Goal: Feedback & Contribution: Contribute content

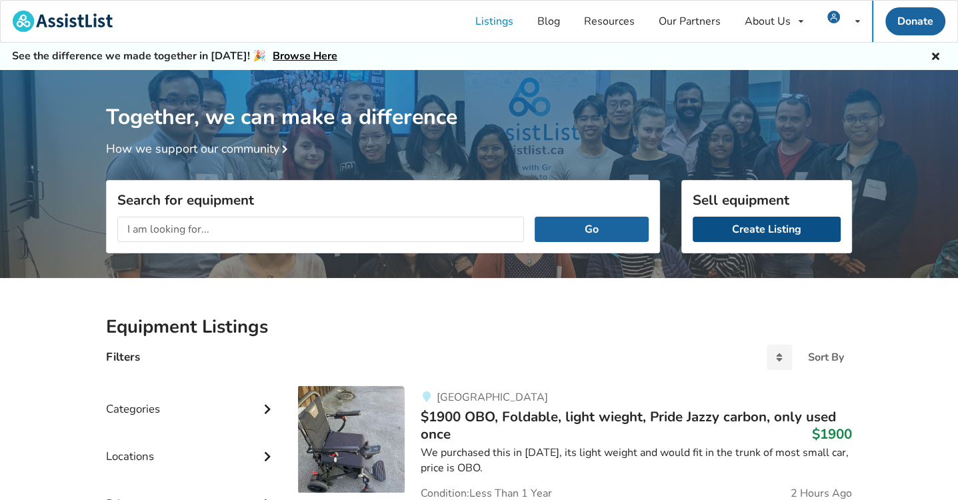
click at [768, 229] on link "Create Listing" at bounding box center [767, 229] width 148 height 25
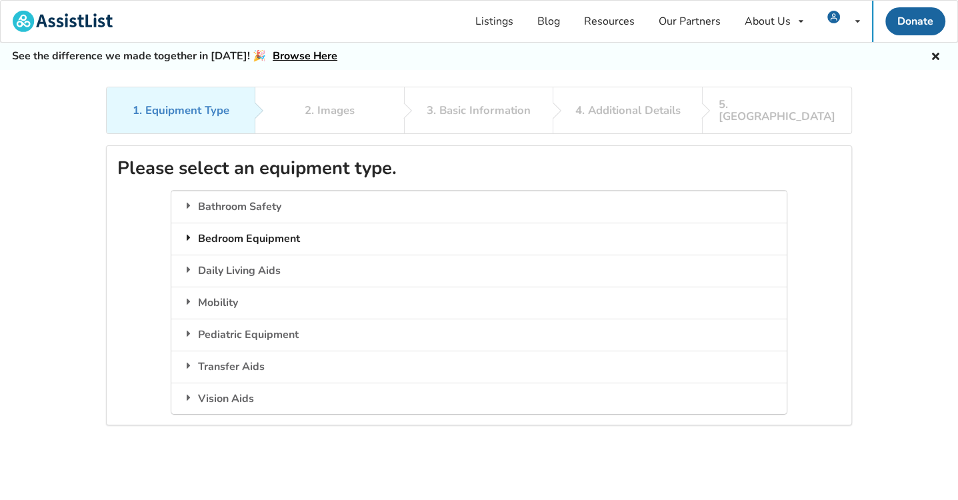
click at [263, 223] on div "Bedroom Equipment" at bounding box center [478, 239] width 615 height 32
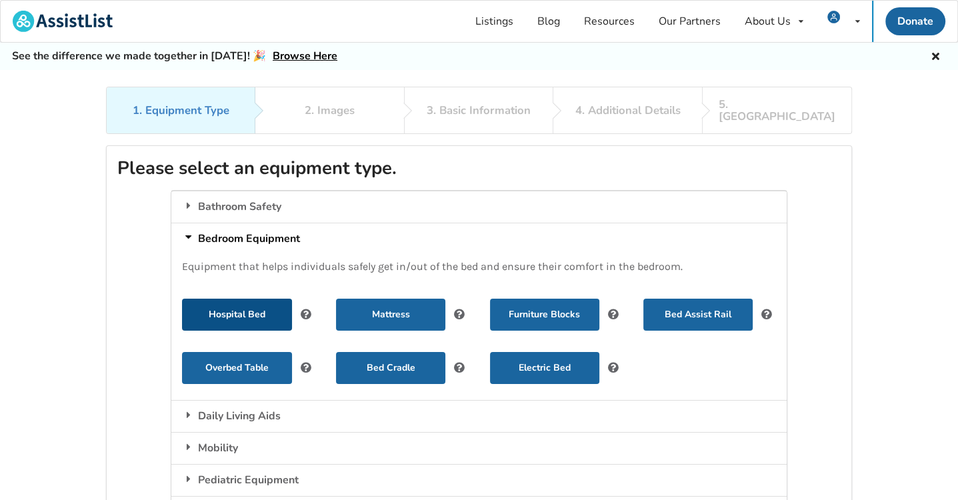
click at [255, 299] on button "Hospital Bed" at bounding box center [236, 315] width 109 height 32
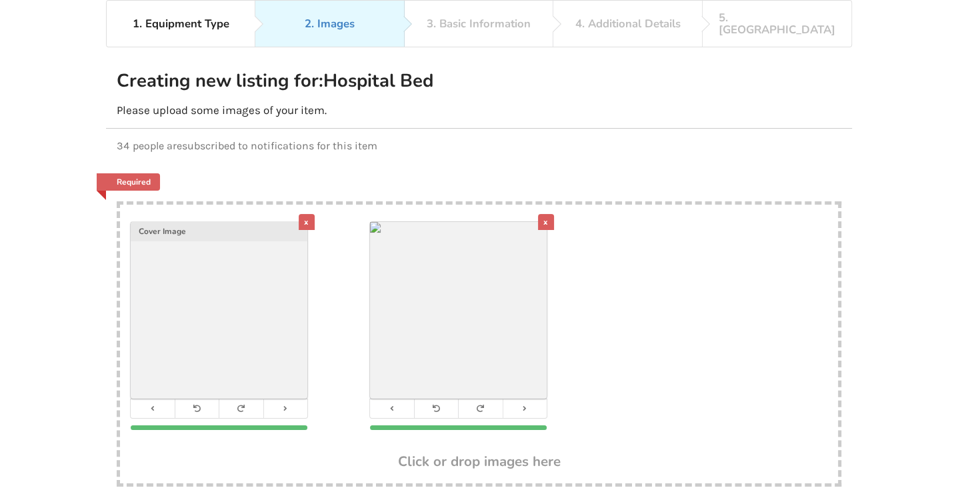
scroll to position [195, 0]
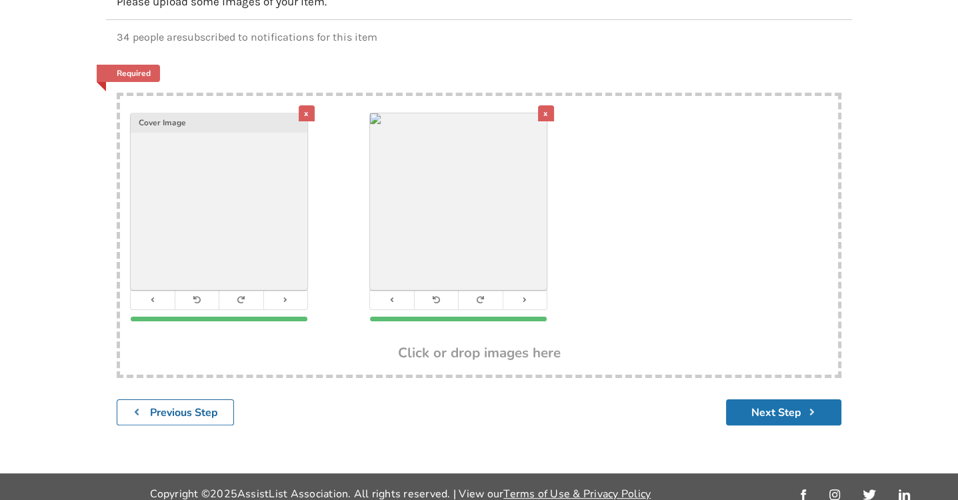
click at [782, 399] on button "Next Step" at bounding box center [783, 412] width 115 height 26
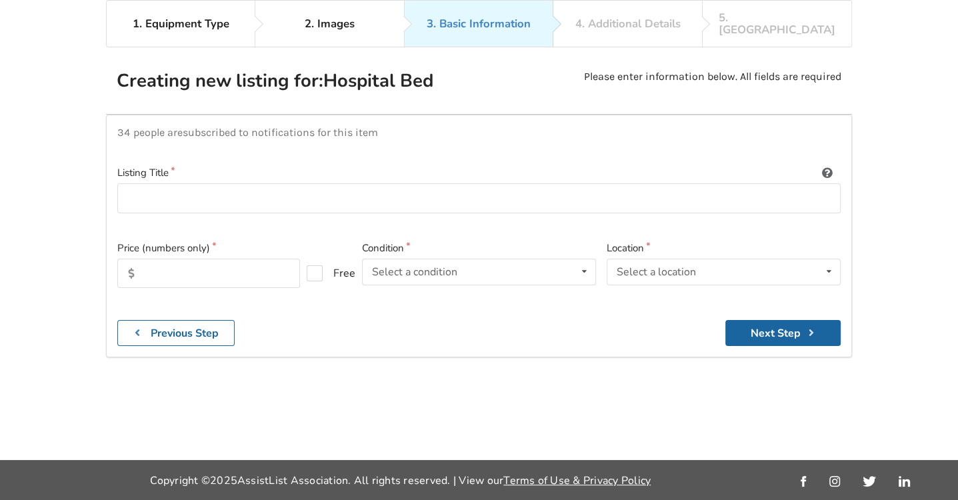
scroll to position [86, 0]
click at [301, 193] on input at bounding box center [479, 199] width 724 height 30
type input "[GEOGRAPHIC_DATA] Bed with Side Rails"
click at [219, 261] on input "text" at bounding box center [208, 273] width 183 height 29
type input "1000"
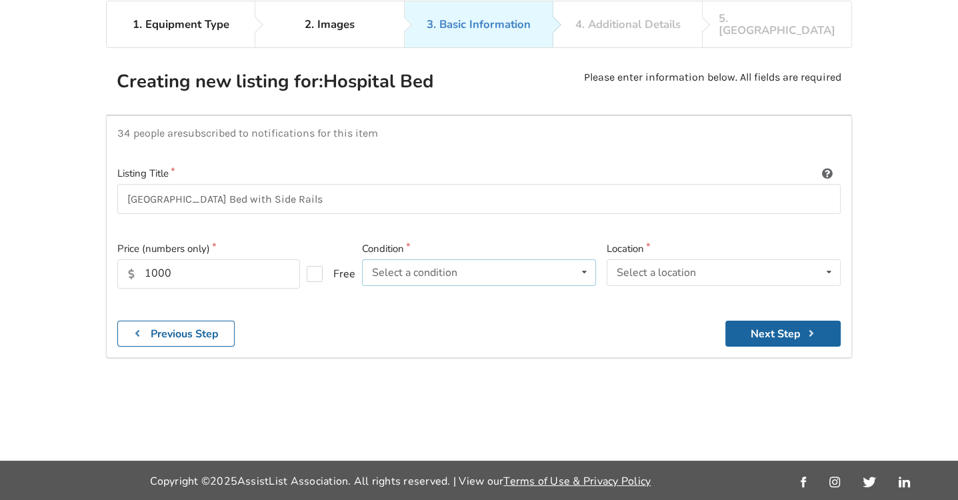
click at [443, 267] on div "Select a condition" at bounding box center [414, 272] width 85 height 11
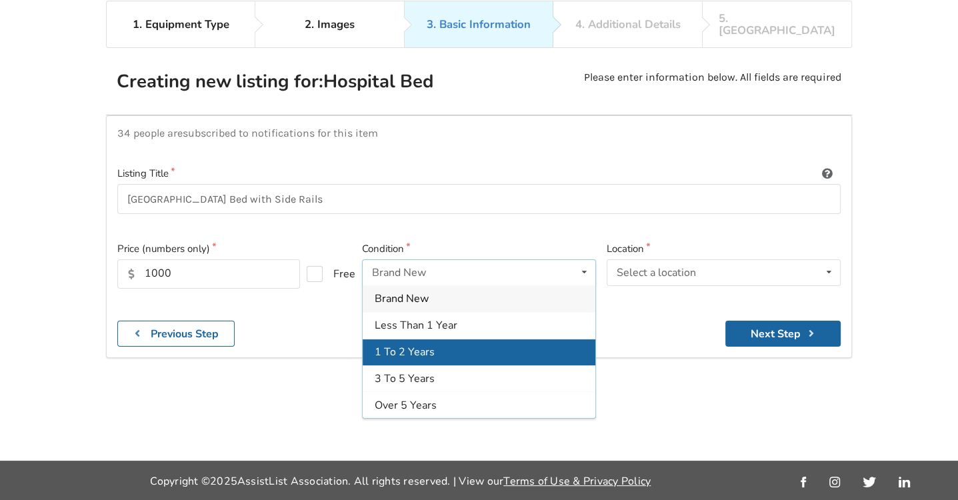
click at [403, 345] on span "1 To 2 Years" at bounding box center [405, 352] width 60 height 15
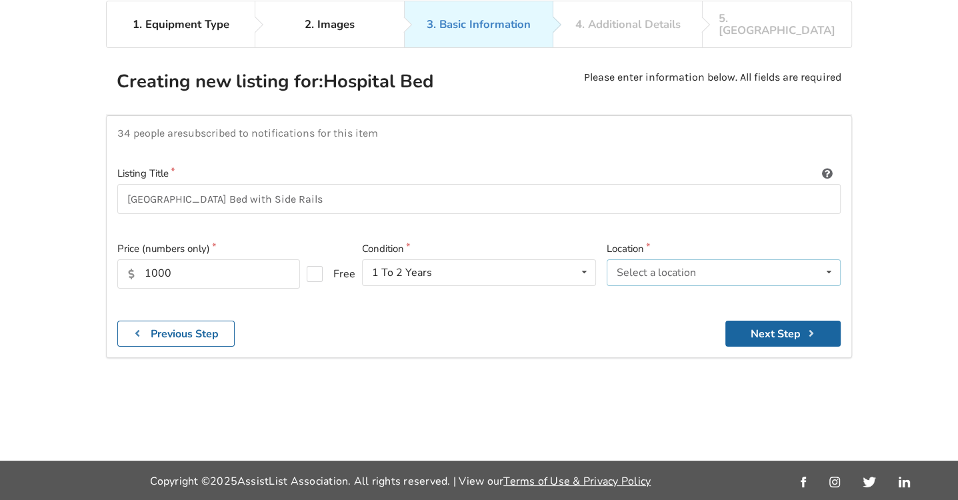
click at [682, 267] on div "Select a location" at bounding box center [656, 272] width 79 height 11
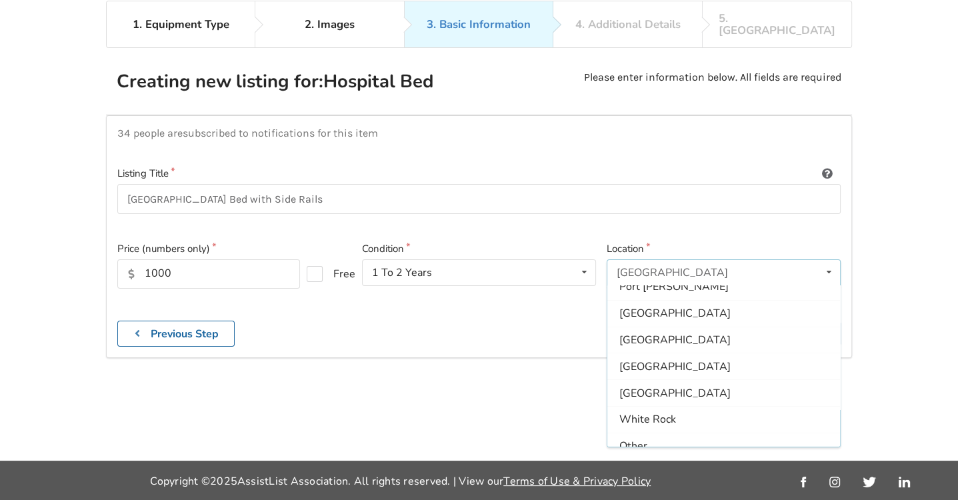
scroll to position [394, 0]
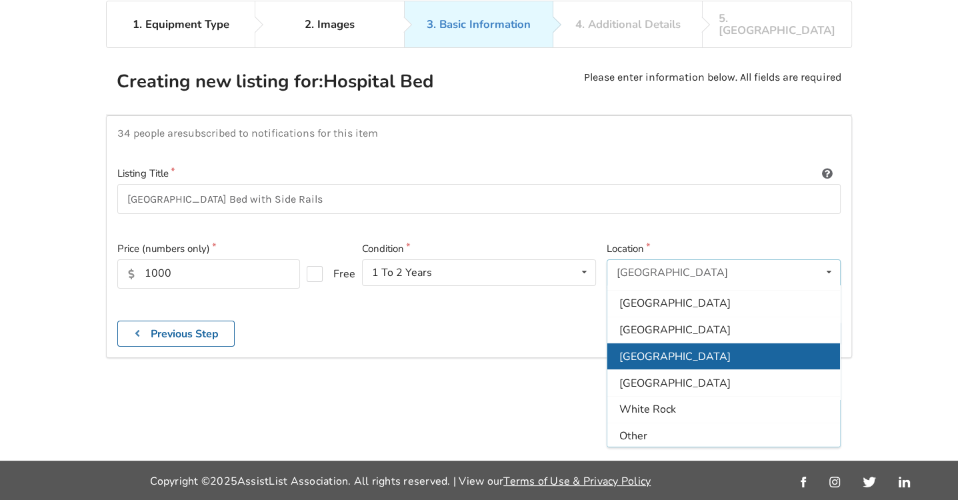
click at [645, 349] on span "[GEOGRAPHIC_DATA]" at bounding box center [675, 356] width 111 height 15
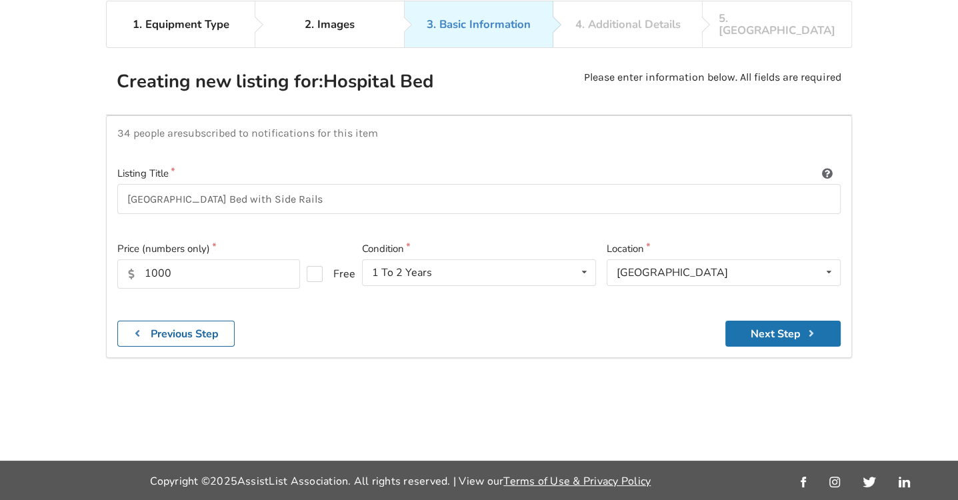
click at [776, 321] on button "Next Step" at bounding box center [783, 334] width 115 height 26
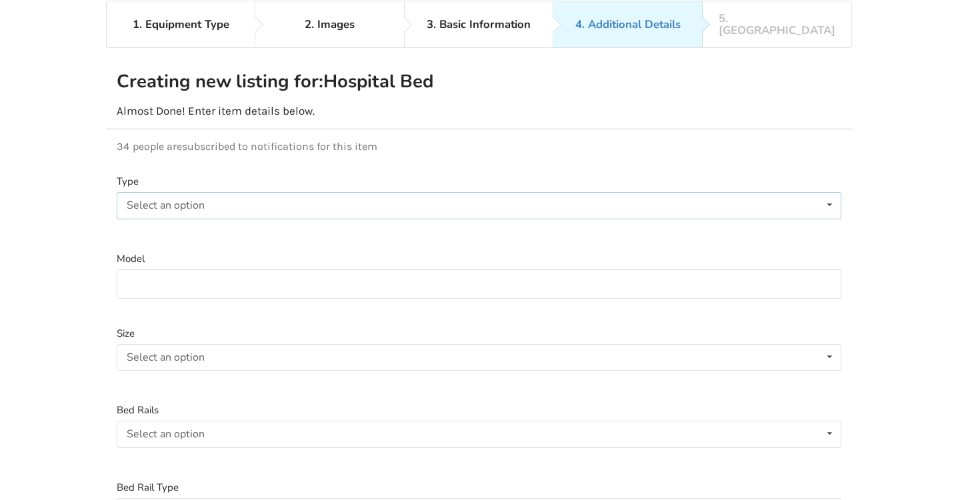
click at [265, 193] on div "Select an option Electric Manual" at bounding box center [479, 205] width 725 height 27
click at [151, 219] on div "Electric" at bounding box center [479, 232] width 724 height 27
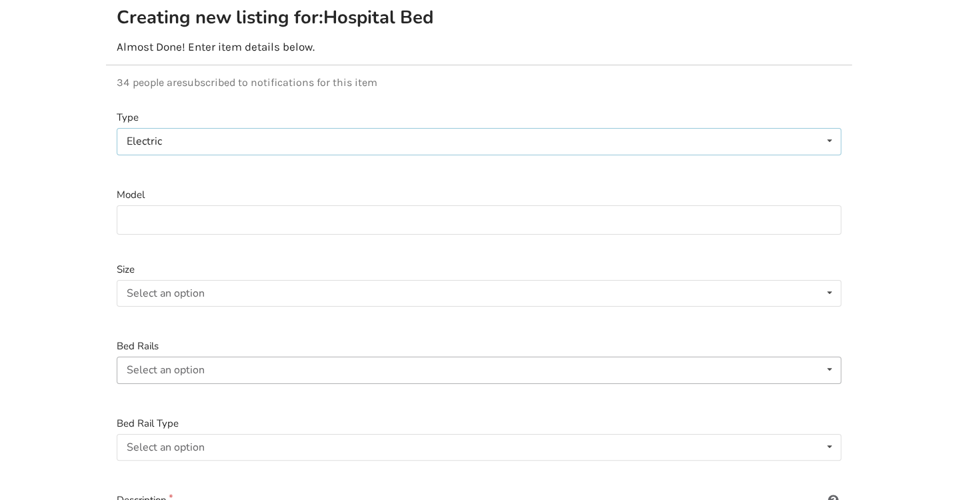
scroll to position [170, 0]
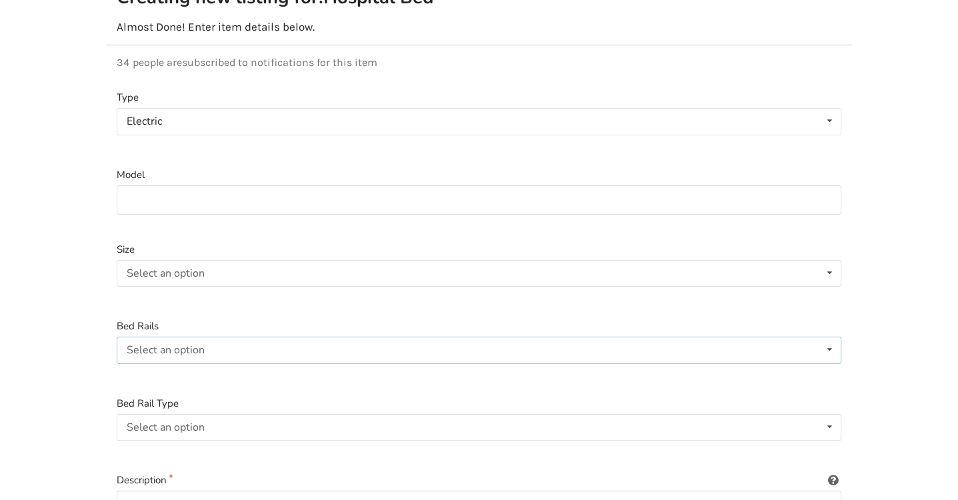
click at [254, 337] on div "Select an option Included Not included" at bounding box center [479, 350] width 725 height 27
click at [219, 367] on div "Included" at bounding box center [479, 376] width 724 height 27
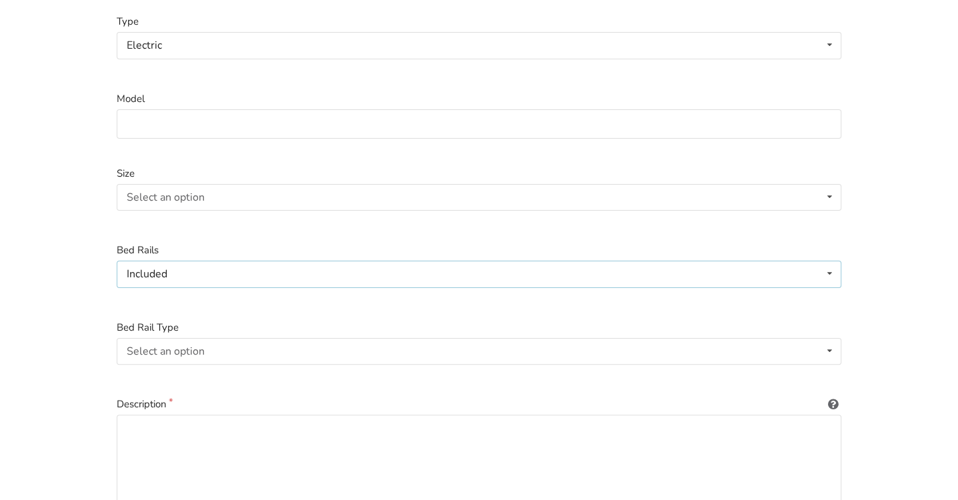
scroll to position [255, 0]
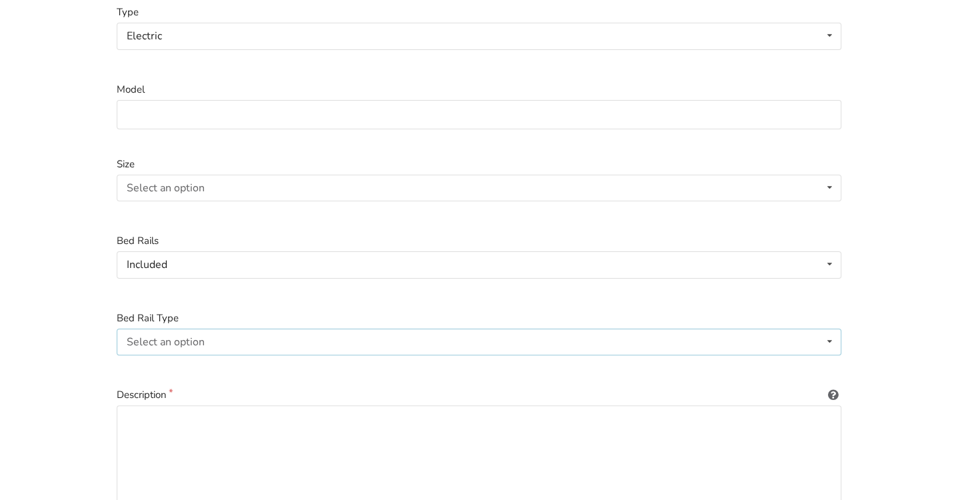
click at [252, 329] on div "Select an option Full-length Half-length Not Applicable" at bounding box center [479, 342] width 725 height 27
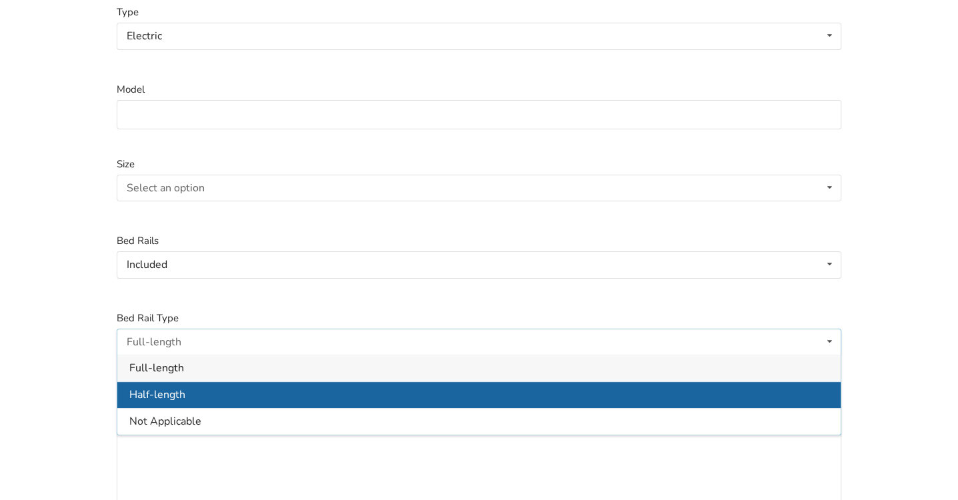
click at [217, 381] on div "Half-length" at bounding box center [479, 394] width 724 height 27
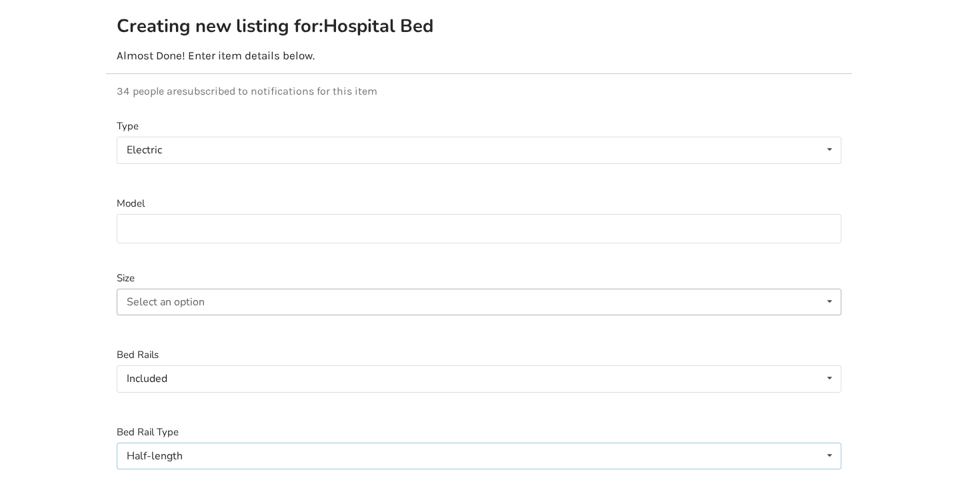
scroll to position [138, 0]
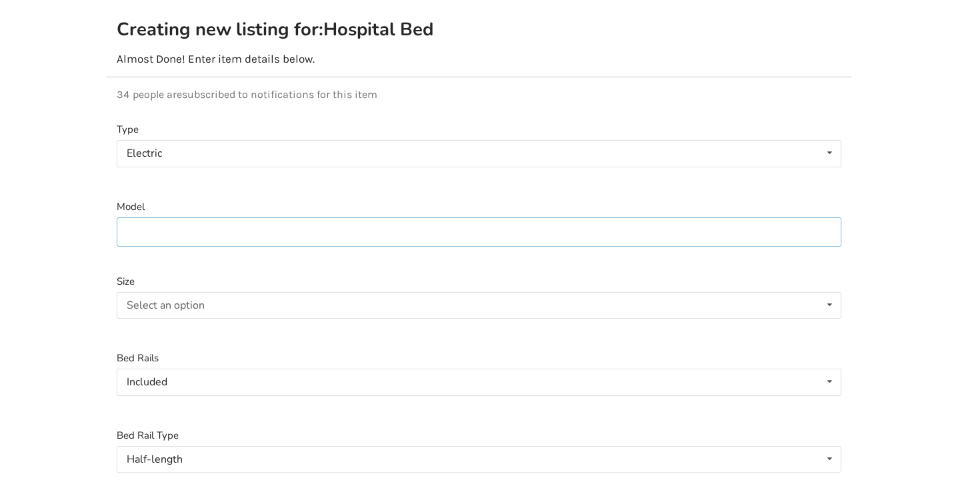
click at [235, 219] on input at bounding box center [479, 232] width 725 height 30
type input "Halsa"
click at [21, 275] on div "1. Equipment Type 2. Images 3. Basic Information 4. Additional Details 5. Previ…" at bounding box center [479, 324] width 958 height 750
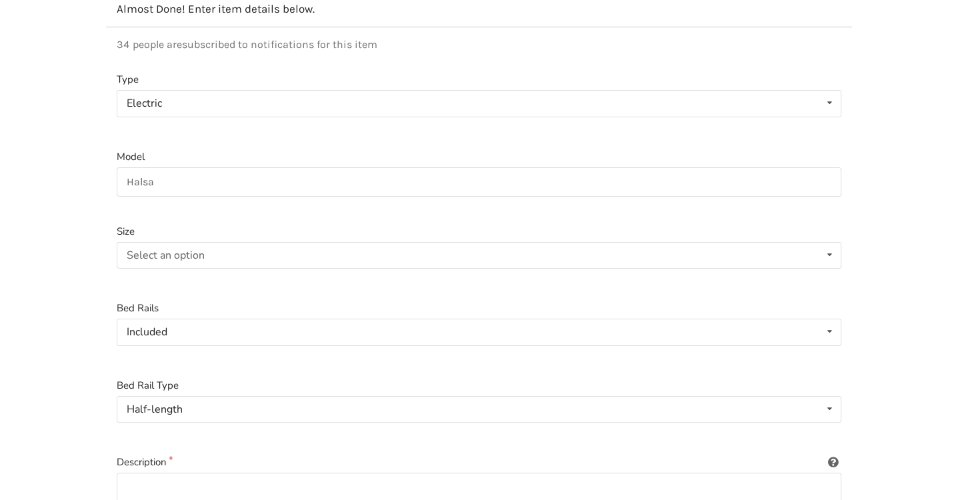
scroll to position [383, 0]
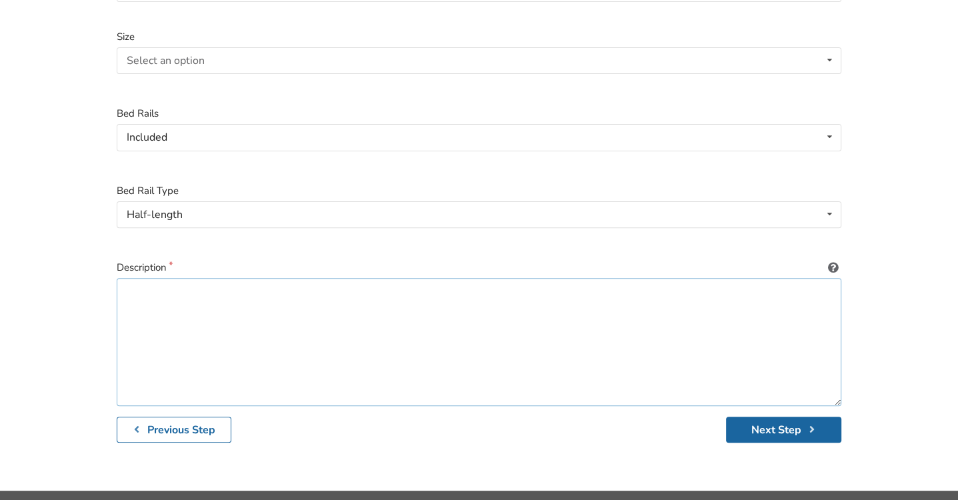
click at [195, 293] on textarea at bounding box center [479, 342] width 725 height 128
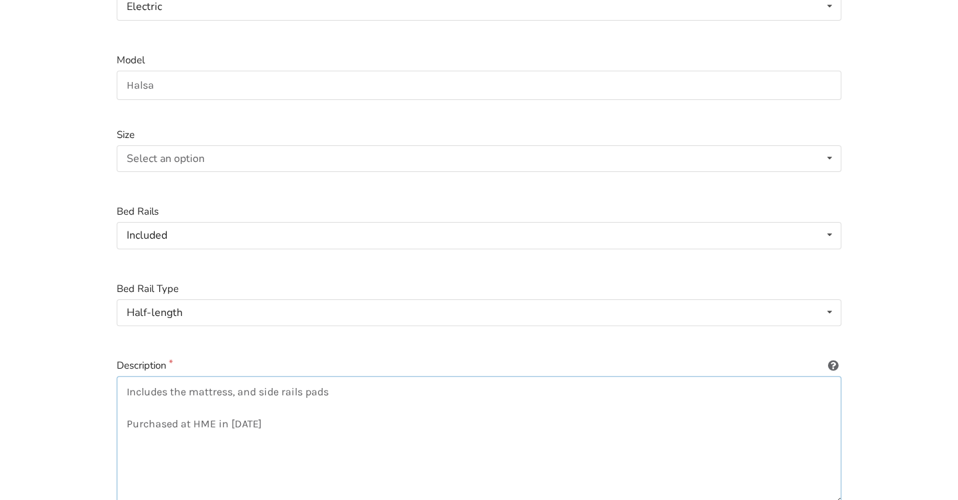
scroll to position [399, 0]
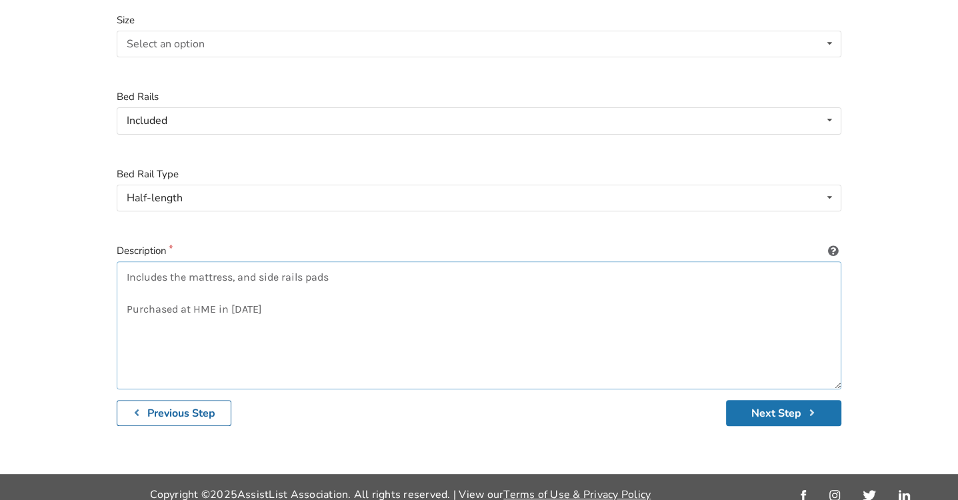
type textarea "Includes the mattress, and side rails pads Purchased at HME in [DATE]"
click at [779, 400] on button "Next Step" at bounding box center [783, 413] width 115 height 26
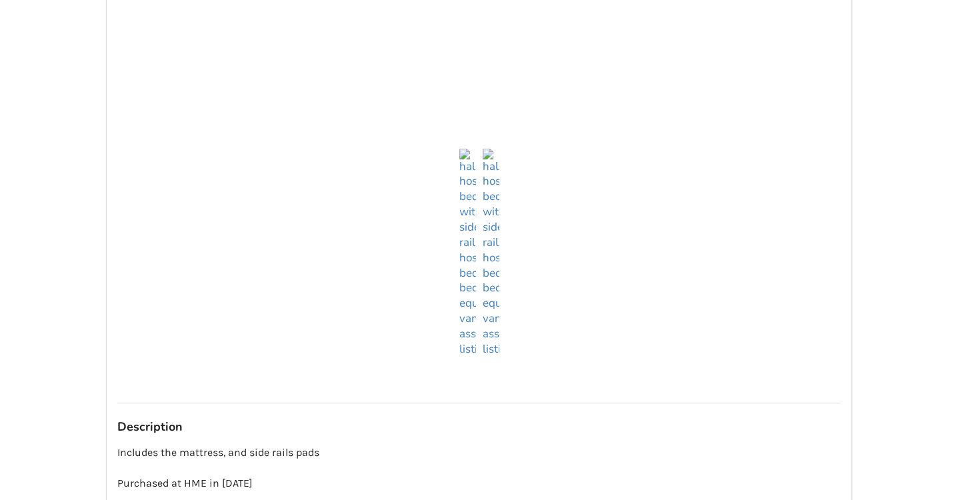
scroll to position [555, 0]
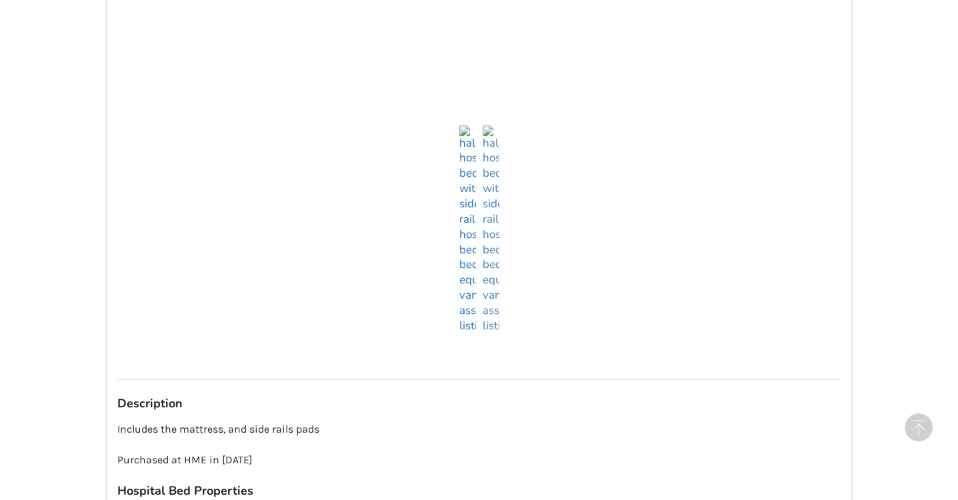
click at [468, 313] on img at bounding box center [468, 229] width 17 height 209
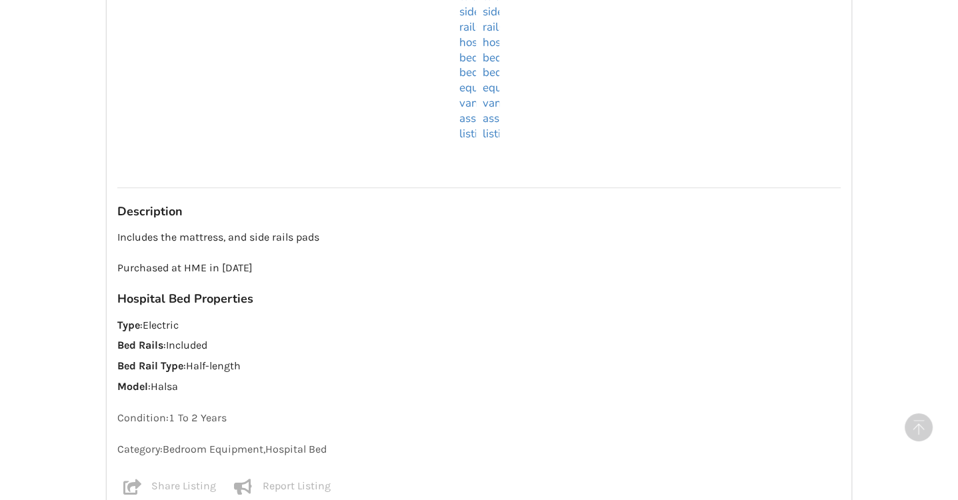
scroll to position [861, 0]
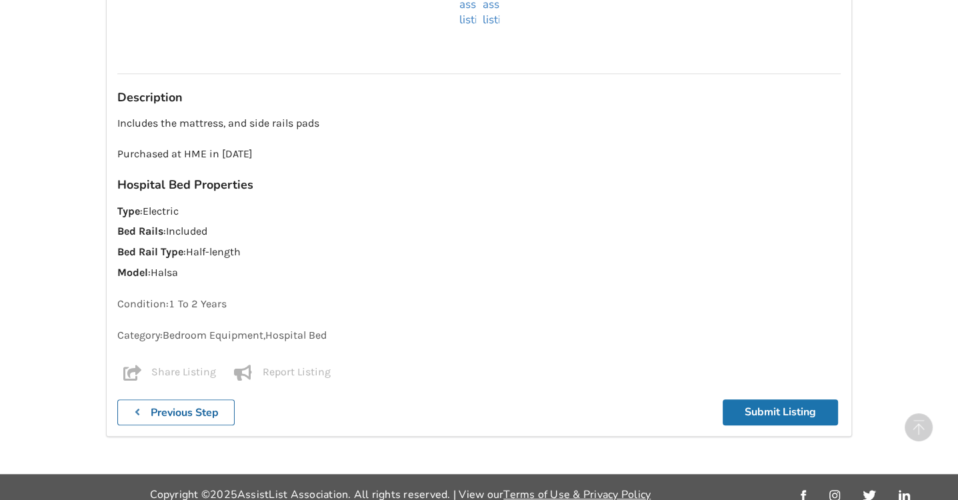
click at [779, 399] on button "Submit Listing" at bounding box center [780, 412] width 115 height 26
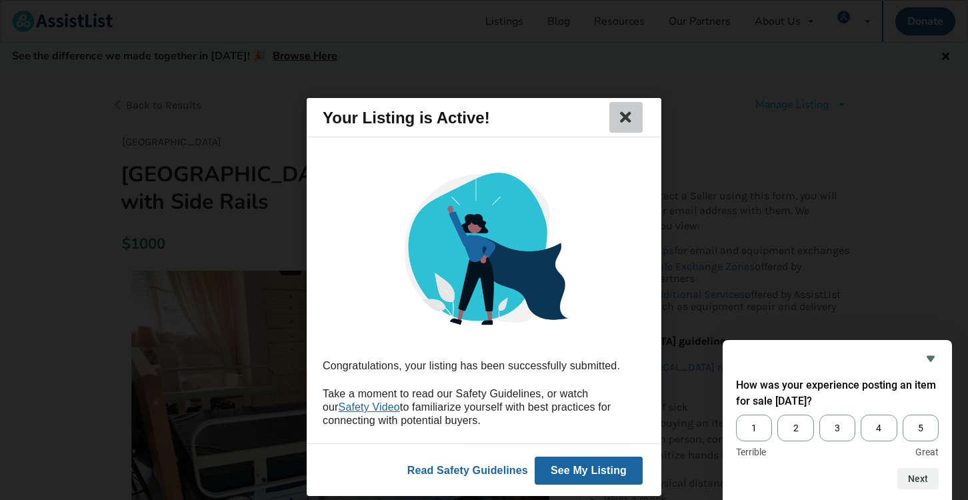
click at [622, 118] on icon at bounding box center [626, 117] width 19 height 16
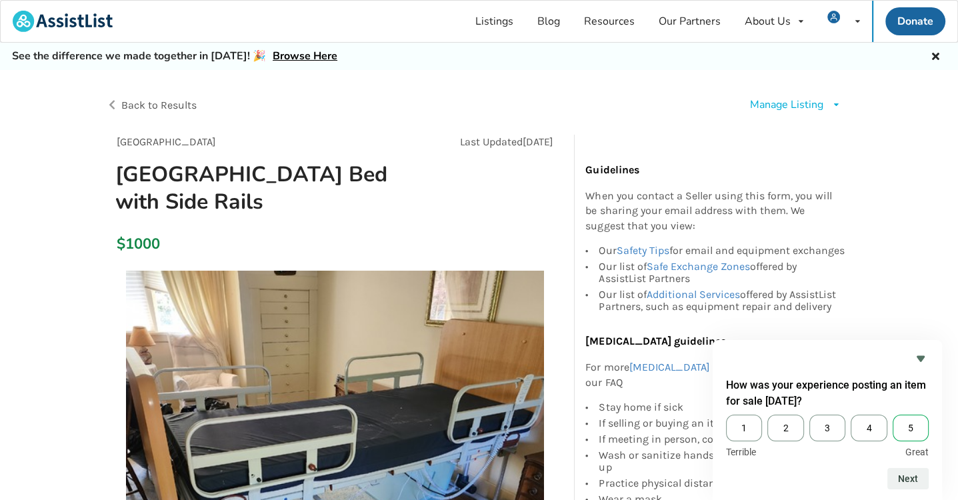
click at [907, 426] on span "5" at bounding box center [911, 428] width 36 height 27
click at [893, 415] on input "5" at bounding box center [893, 415] width 0 height 0
click at [912, 479] on button "Next" at bounding box center [908, 478] width 41 height 21
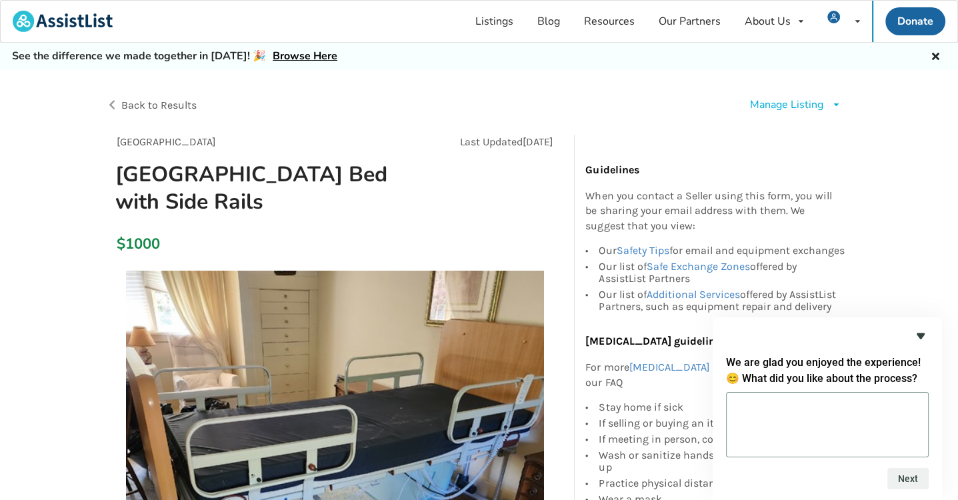
click at [922, 336] on icon "Hide survey" at bounding box center [921, 336] width 8 height 6
